Goal: Navigation & Orientation: Find specific page/section

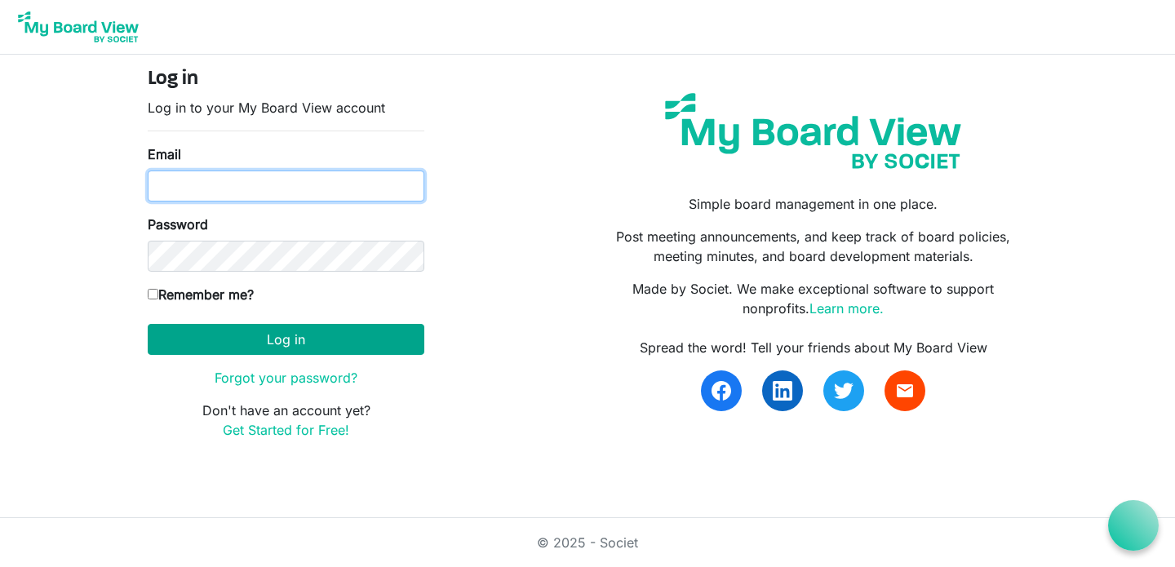
type input "parker@gckidsonstage.org"
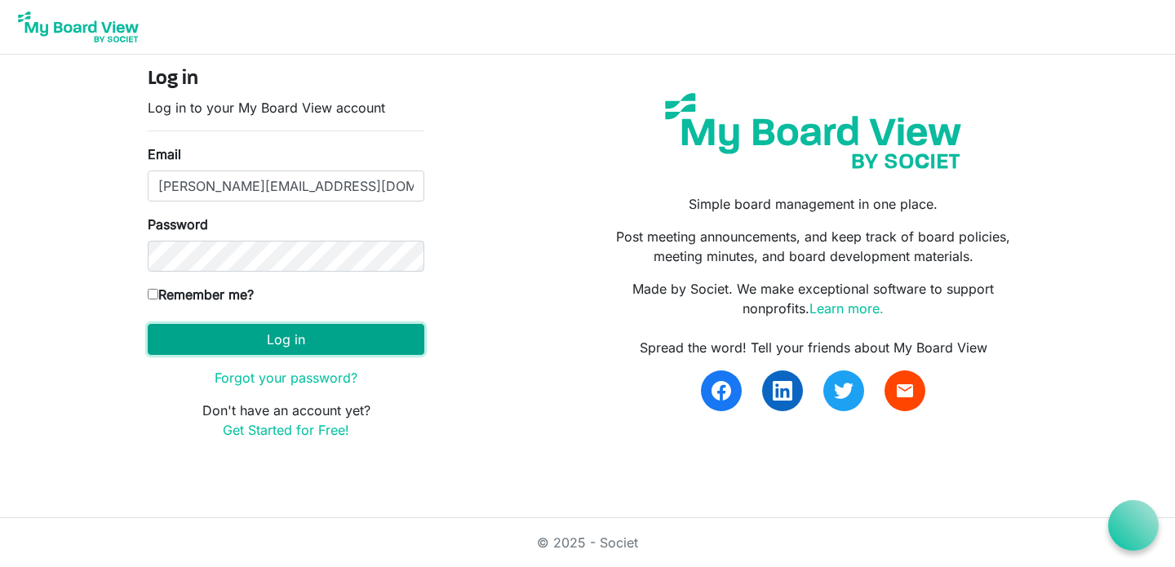
click at [315, 347] on button "Log in" at bounding box center [286, 339] width 277 height 31
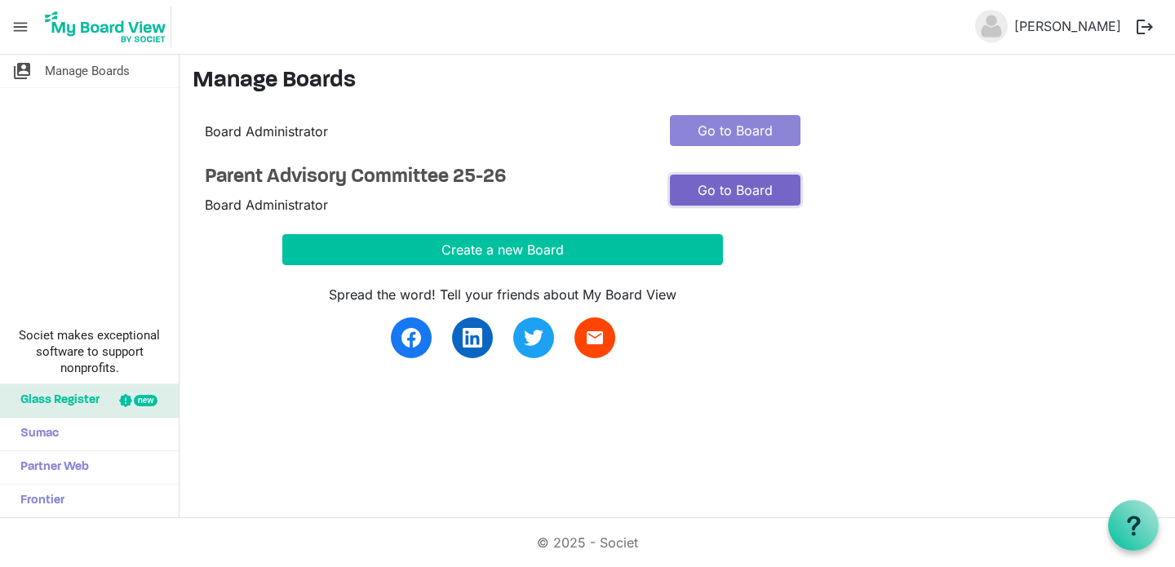
click at [689, 188] on link "Go to Board" at bounding box center [735, 190] width 131 height 31
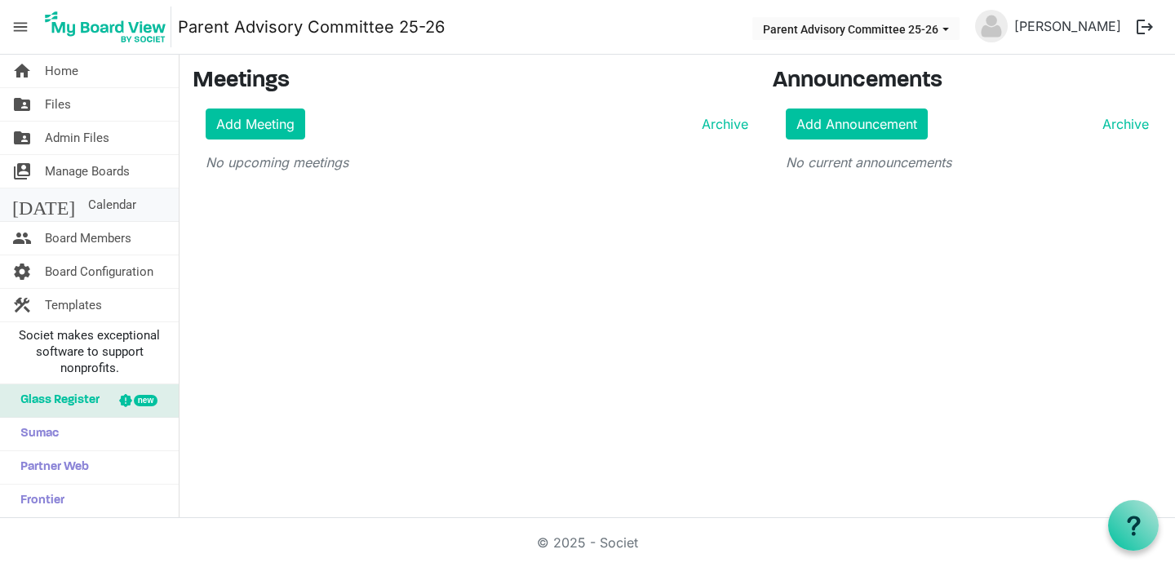
click at [123, 220] on link "today Calendar" at bounding box center [89, 205] width 179 height 33
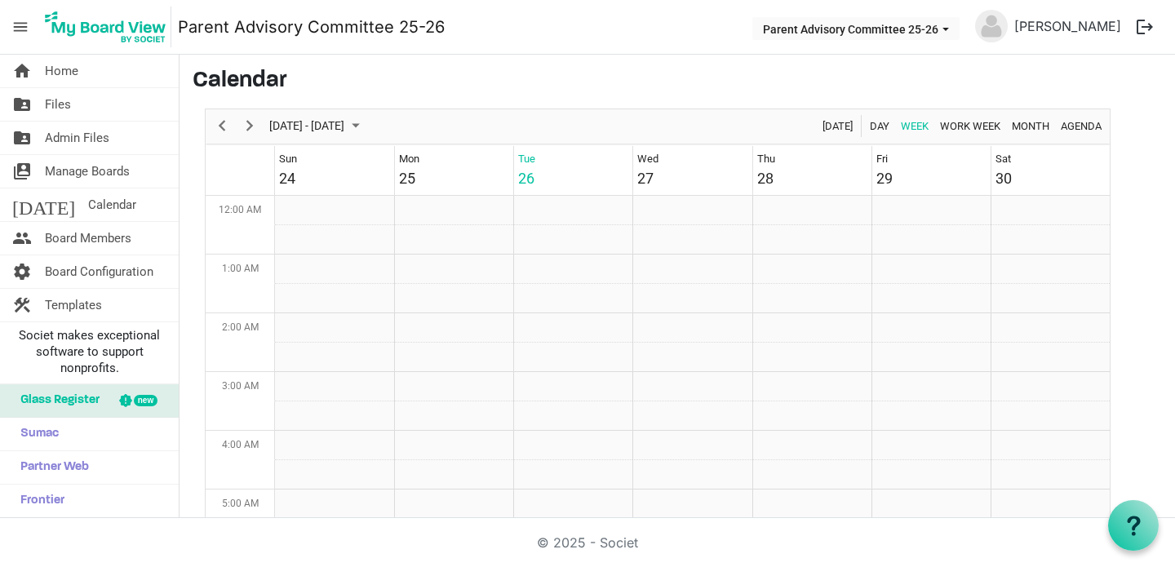
scroll to position [529, 0]
click at [123, 236] on span "Board Members" at bounding box center [88, 238] width 87 height 33
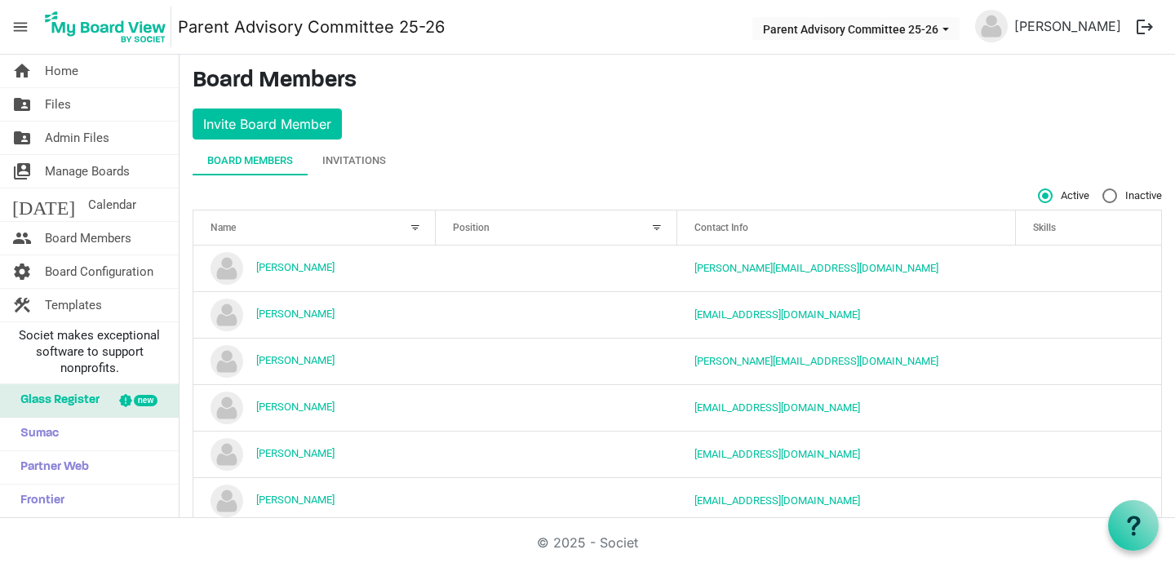
scroll to position [3, 0]
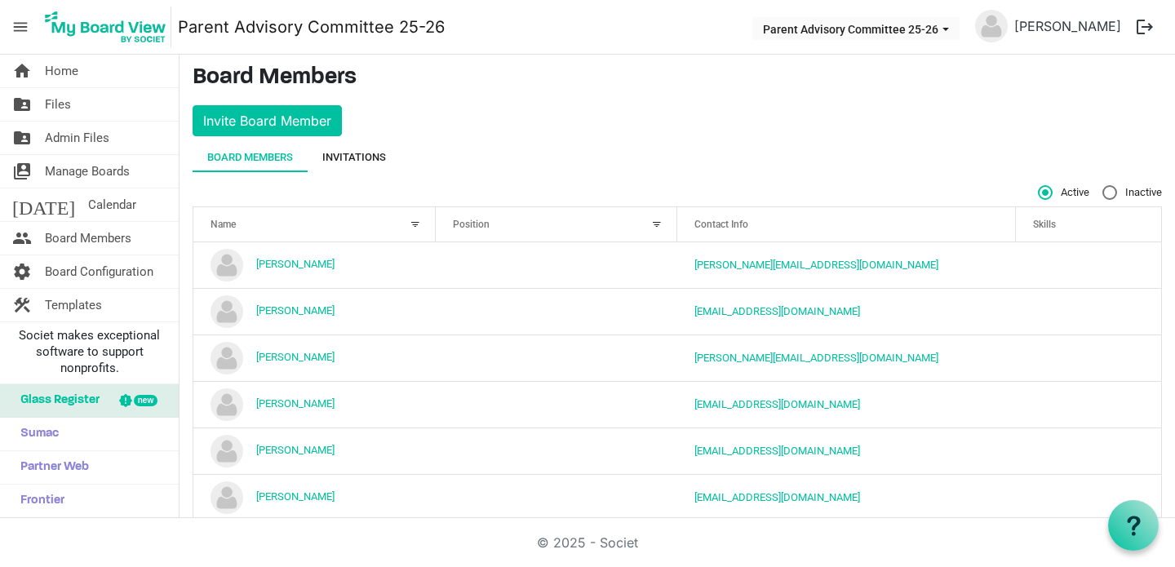
click at [361, 171] on div "Invitations" at bounding box center [354, 157] width 64 height 29
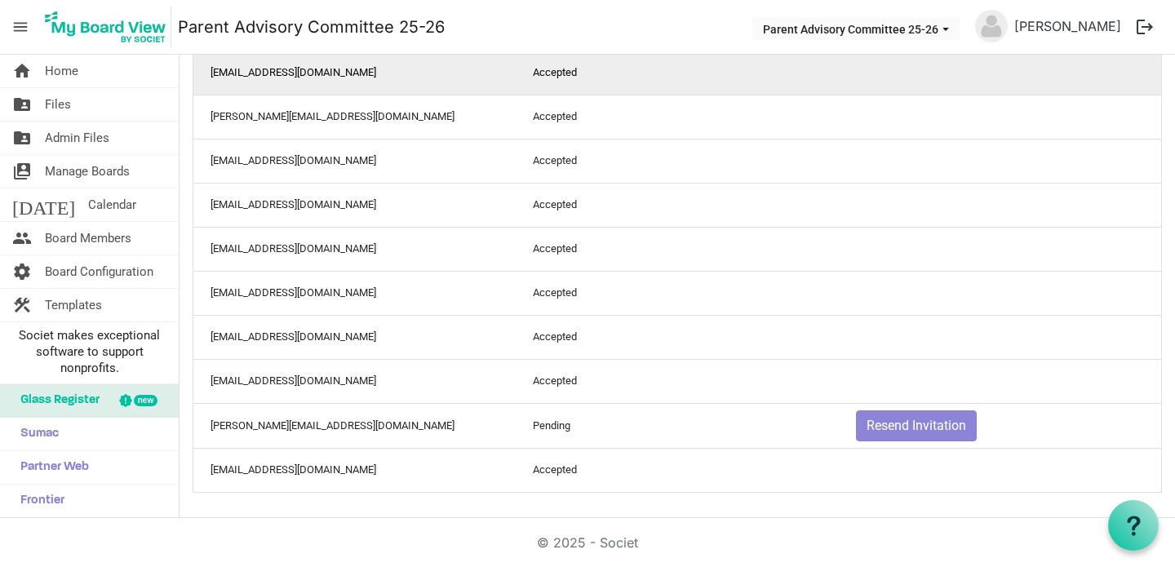
scroll to position [262, 0]
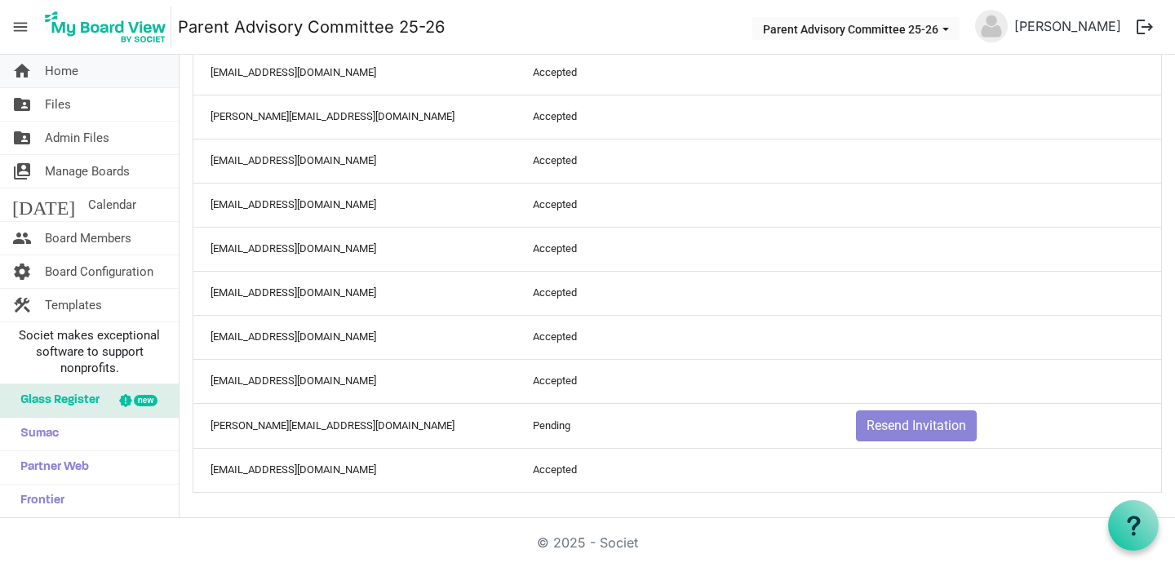
click at [73, 83] on span "Home" at bounding box center [61, 71] width 33 height 33
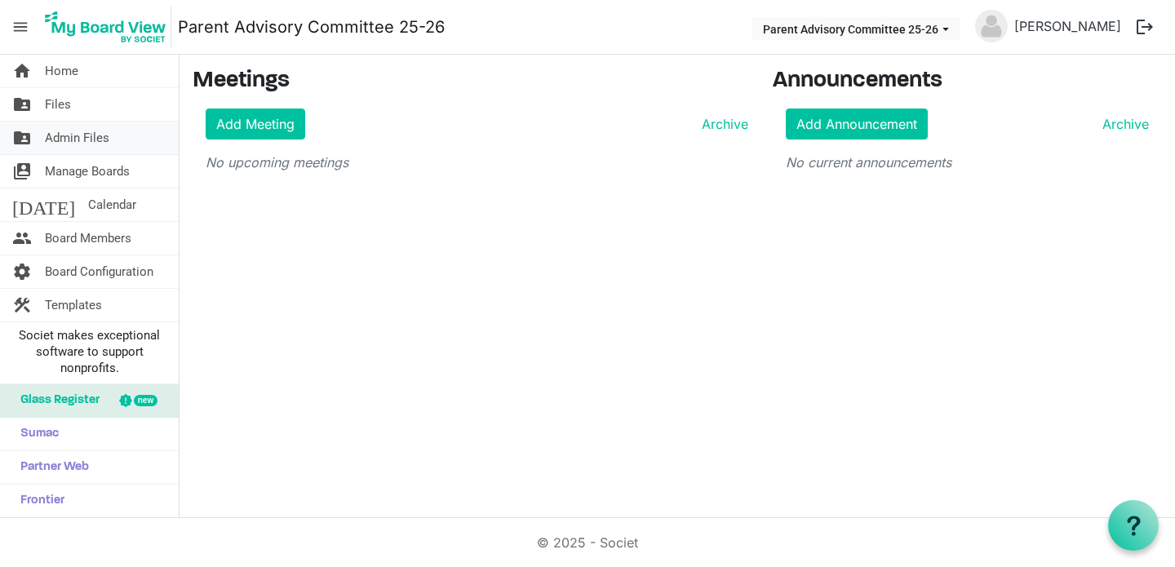
click at [82, 144] on span "Admin Files" at bounding box center [77, 138] width 64 height 33
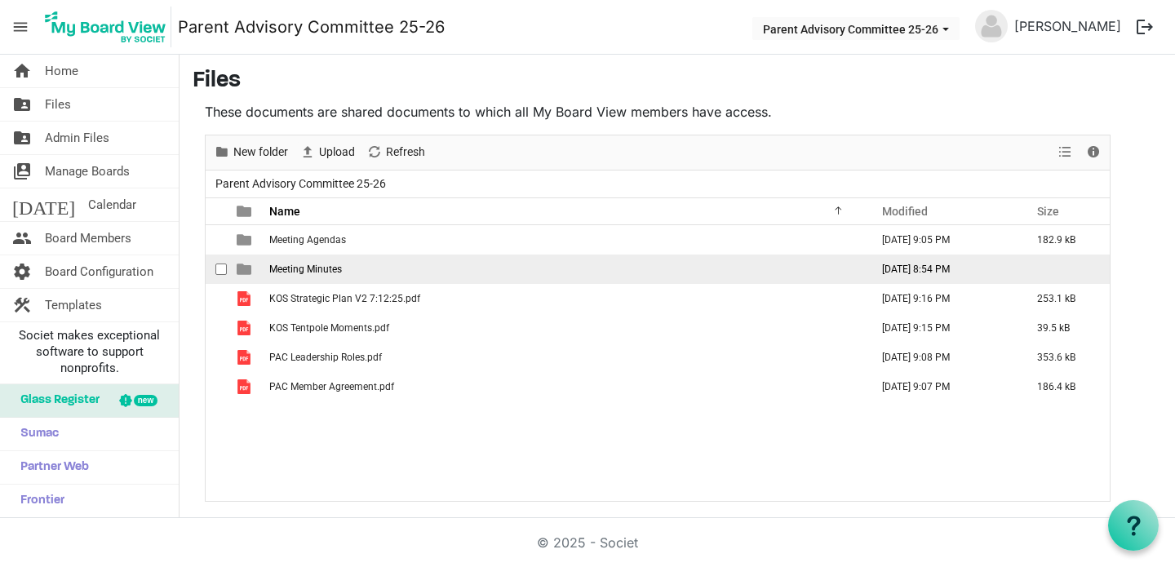
click at [310, 276] on td "Meeting Minutes" at bounding box center [564, 269] width 601 height 29
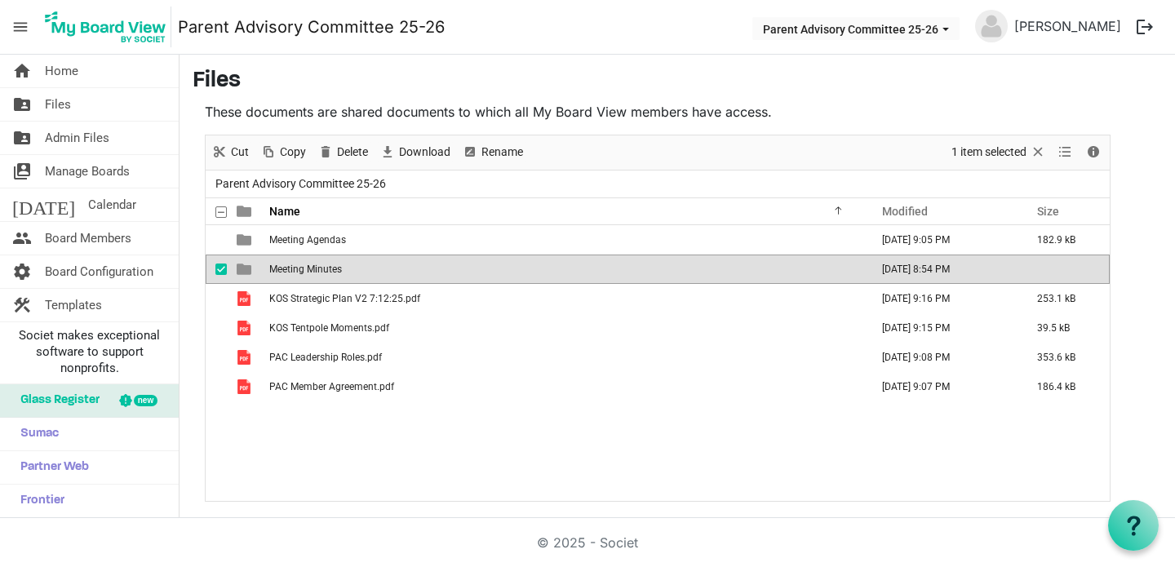
click at [310, 276] on td "Meeting Minutes" at bounding box center [564, 269] width 601 height 29
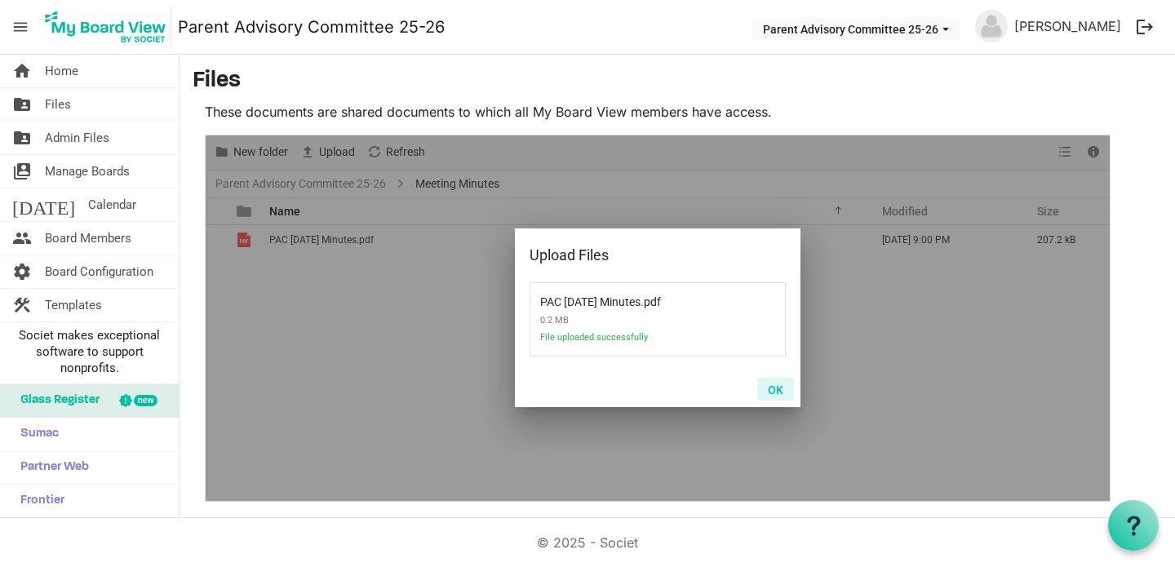
click at [783, 389] on button "OK" at bounding box center [775, 389] width 37 height 23
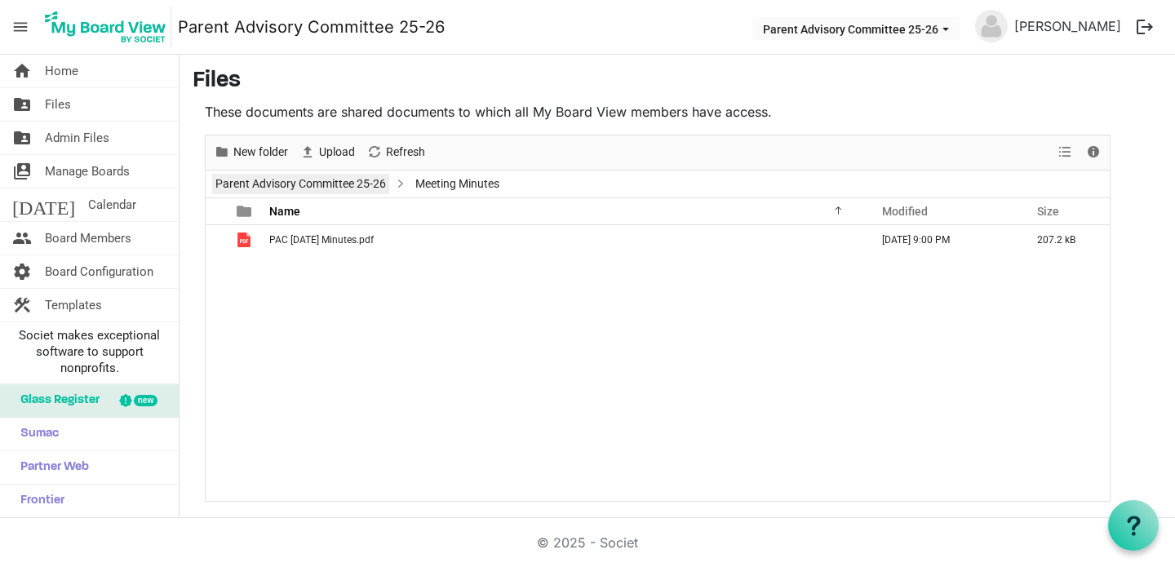
click at [358, 184] on link "Parent Advisory Committee 25-26" at bounding box center [300, 184] width 177 height 20
